Goal: Task Accomplishment & Management: Manage account settings

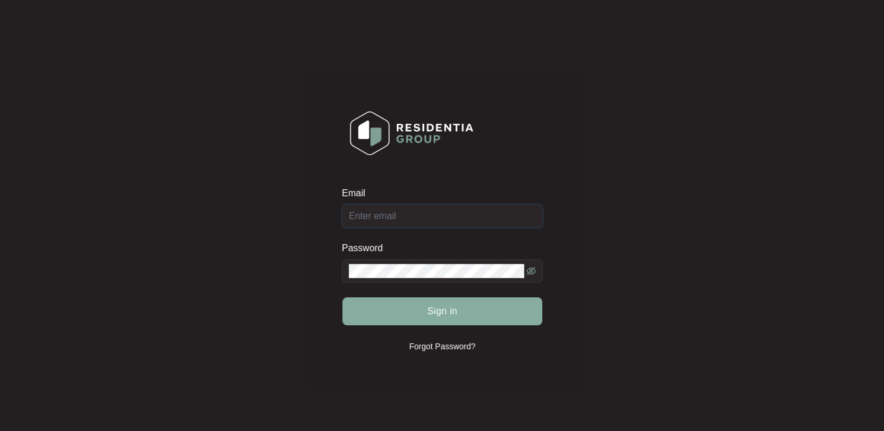
type input "[EMAIL_ADDRESS][DOMAIN_NAME]"
click at [418, 312] on button "Sign in" at bounding box center [442, 311] width 200 height 28
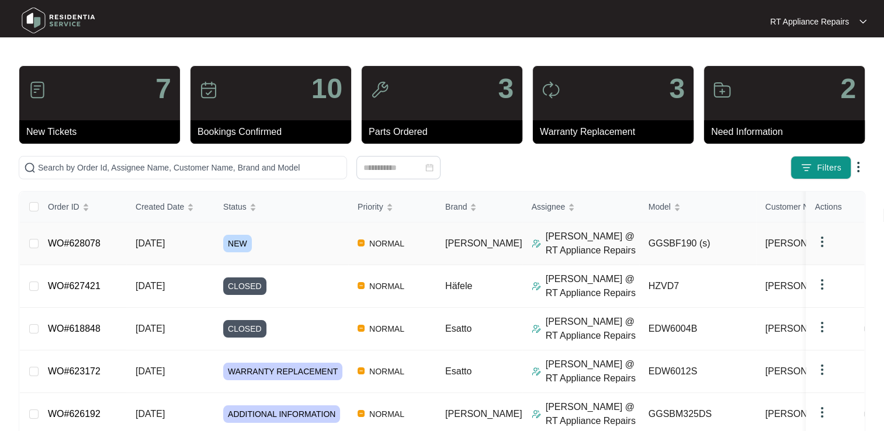
click at [75, 242] on link "WO#628078" at bounding box center [74, 243] width 53 height 10
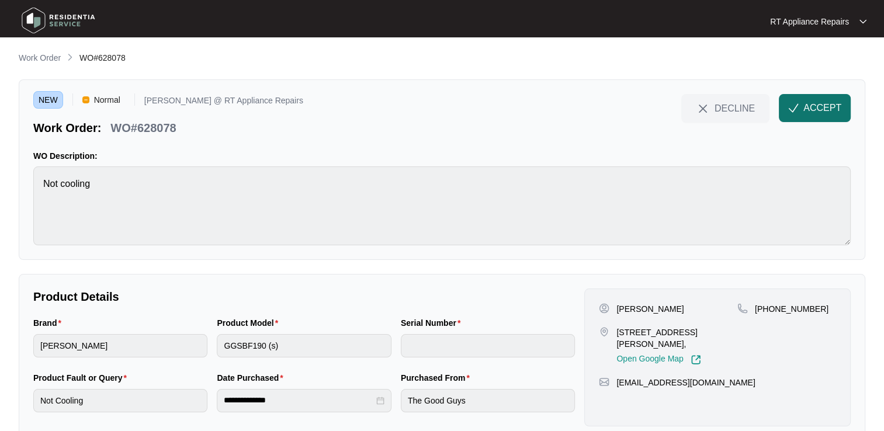
click at [815, 104] on span "ACCEPT" at bounding box center [822, 108] width 38 height 14
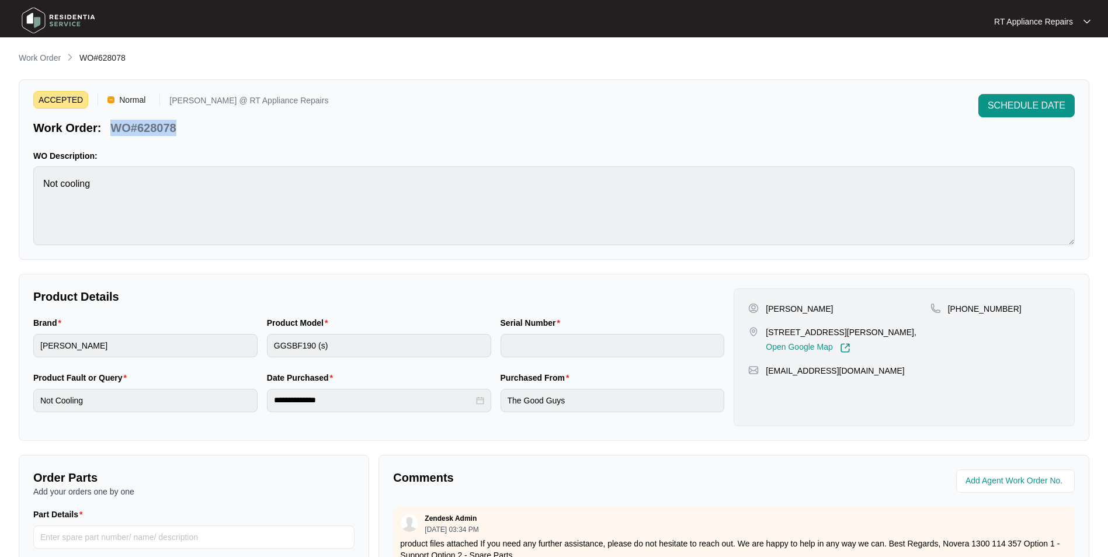
drag, startPoint x: 113, startPoint y: 127, endPoint x: 175, endPoint y: 128, distance: 61.9
click at [175, 128] on p "WO#628078" at bounding box center [142, 128] width 65 height 16
copy p "WO#628078"
click at [517, 141] on div "ACCEPTED Normal [PERSON_NAME] @ RT Appliance Repairs Work Order: WO#628078 SCHE…" at bounding box center [554, 169] width 1070 height 180
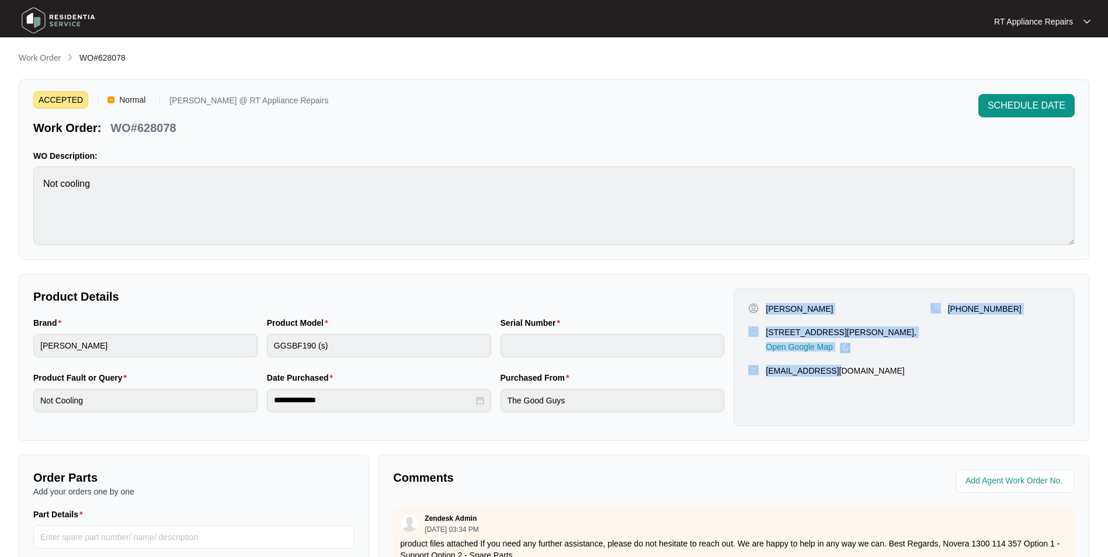
drag, startPoint x: 767, startPoint y: 310, endPoint x: 865, endPoint y: 370, distance: 115.4
click at [865, 370] on div "[PERSON_NAME] [STREET_ADDRESS][PERSON_NAME], Open Google Map [PHONE_NUMBER] [EM…" at bounding box center [903, 357] width 341 height 138
copy div "[PERSON_NAME] [STREET_ADDRESS][PERSON_NAME], Open Google Map [PHONE_NUMBER] [EM…"
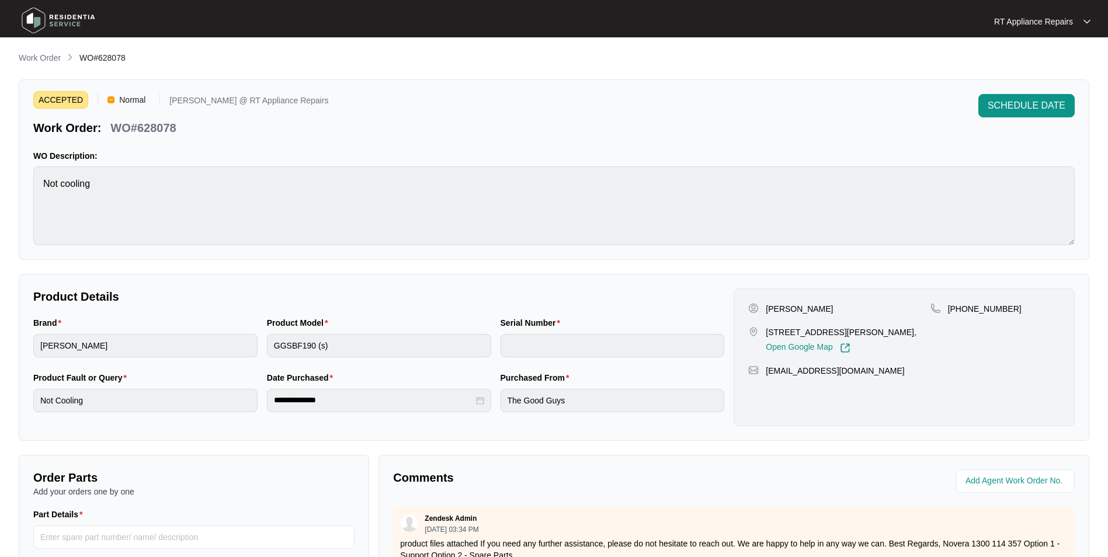
click at [883, 24] on p "RT Appliance Repairs" at bounding box center [1033, 22] width 79 height 12
click at [883, 64] on p "Log Out" at bounding box center [1051, 62] width 59 height 12
